Goal: Find specific page/section

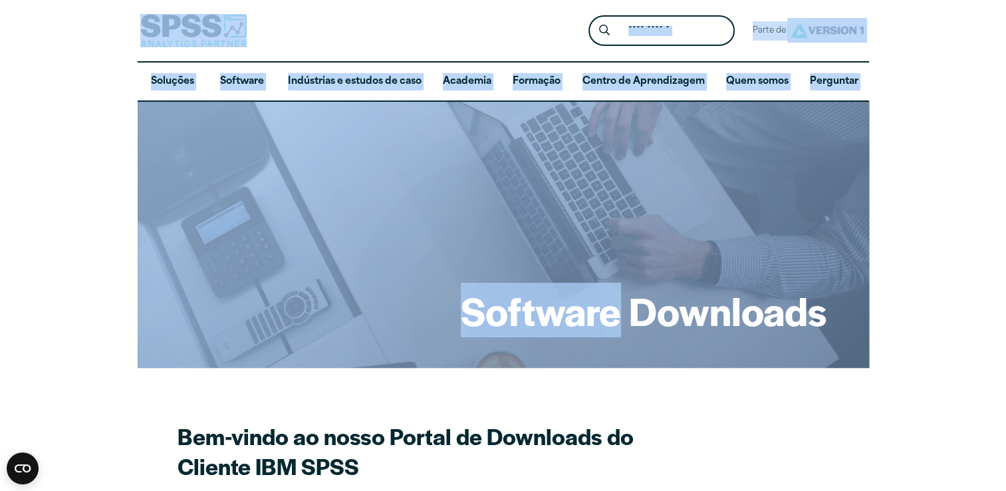
drag, startPoint x: 610, startPoint y: 112, endPoint x: 281, endPoint y: -35, distance: 359.7
